Goal: Transaction & Acquisition: Subscribe to service/newsletter

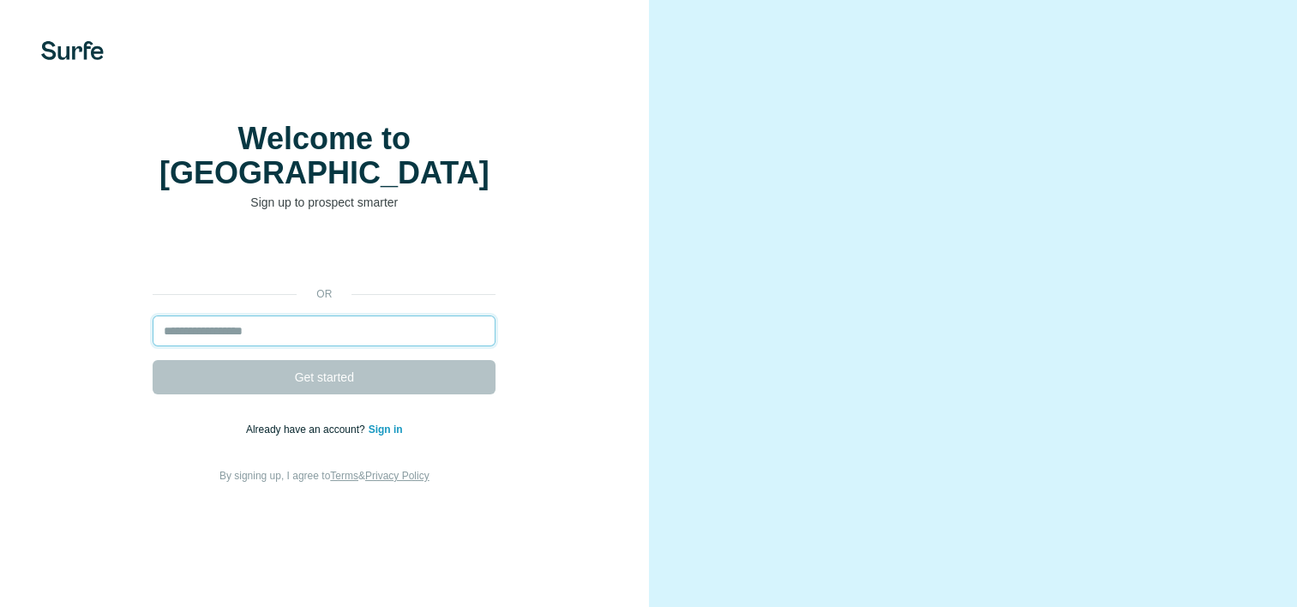
click at [354, 346] on input "email" at bounding box center [324, 330] width 343 height 31
type input "**********"
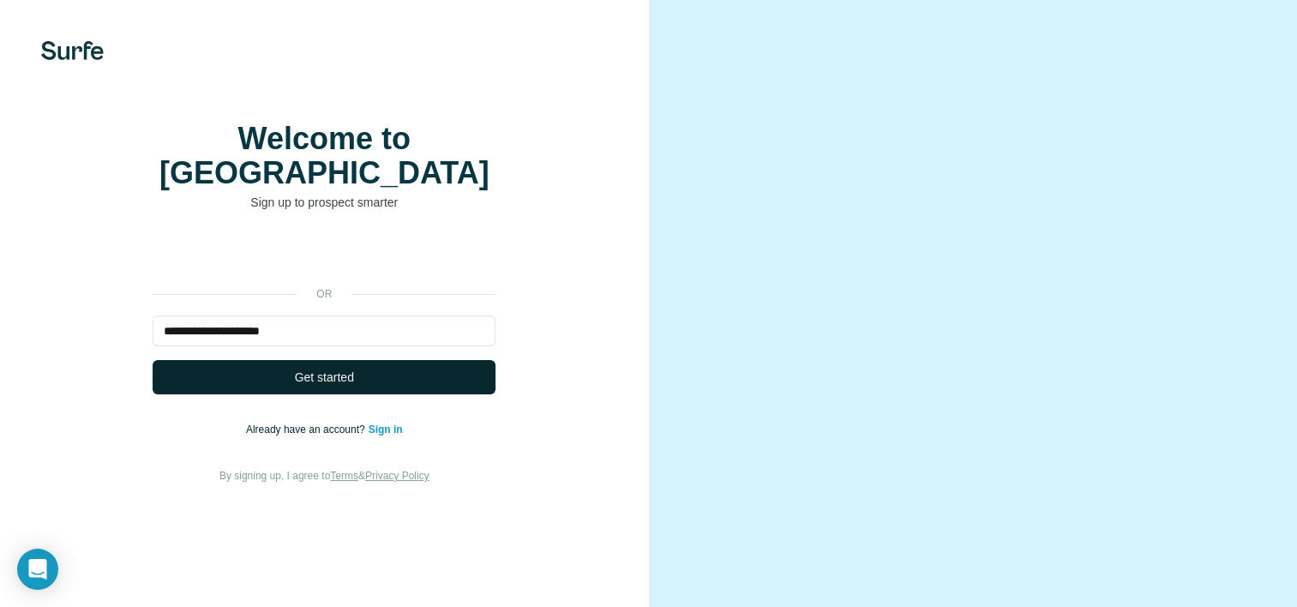
click at [334, 386] on span "Get started" at bounding box center [324, 377] width 59 height 17
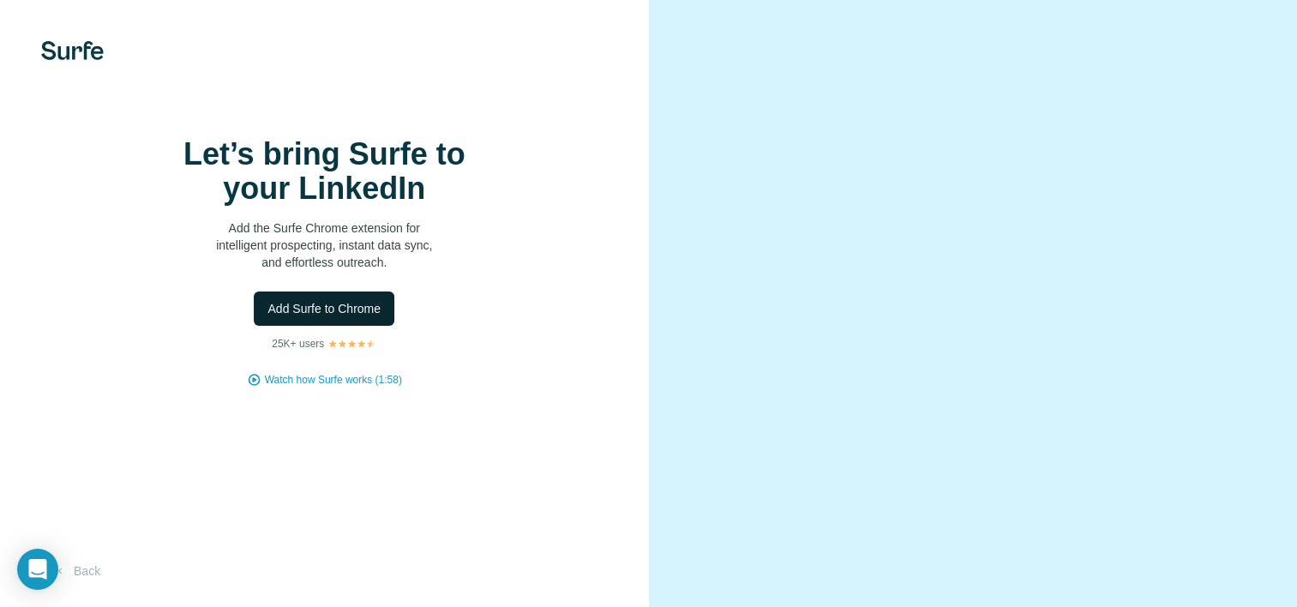
click at [355, 317] on span "Add Surfe to Chrome" at bounding box center [323, 308] width 113 height 17
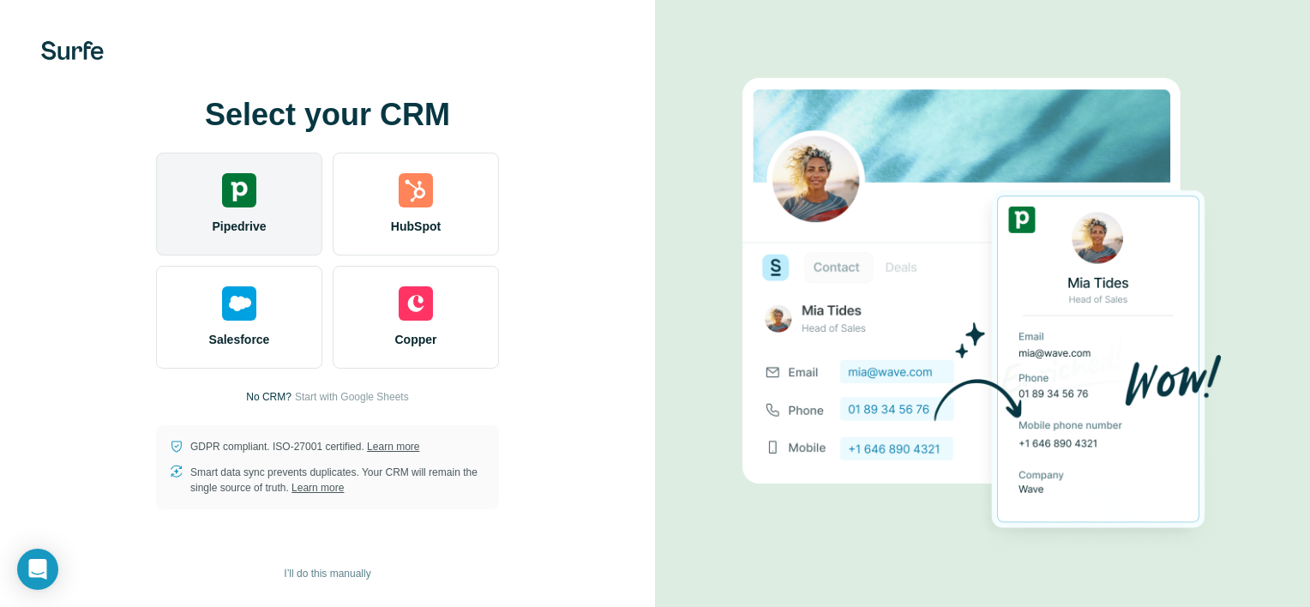
click at [263, 219] on span "Pipedrive" at bounding box center [239, 226] width 54 height 17
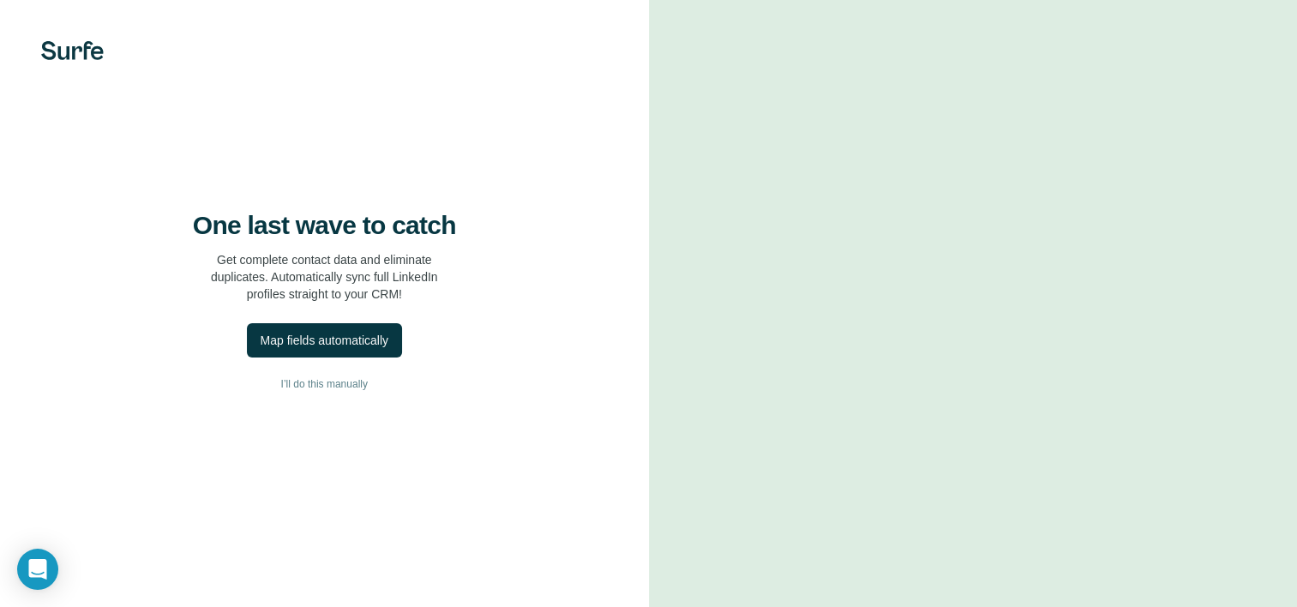
scroll to position [92, 0]
click at [359, 332] on div "Map fields automatically" at bounding box center [325, 340] width 128 height 17
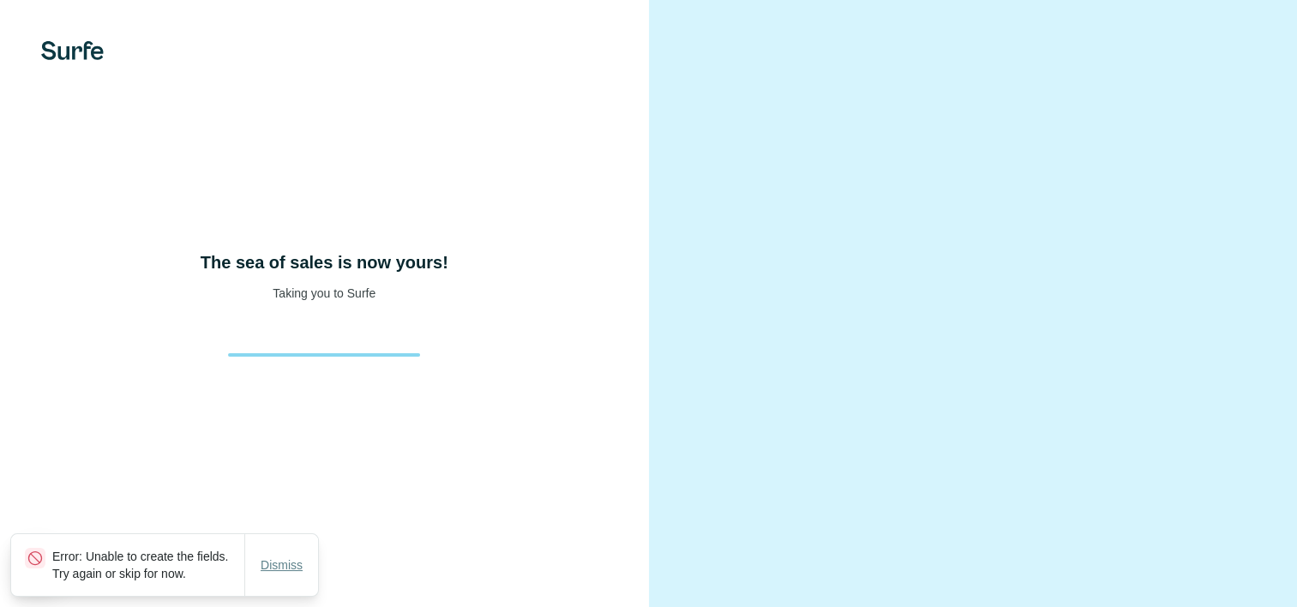
click at [281, 562] on span "Dismiss" at bounding box center [282, 564] width 42 height 17
